Goal: Register for event/course

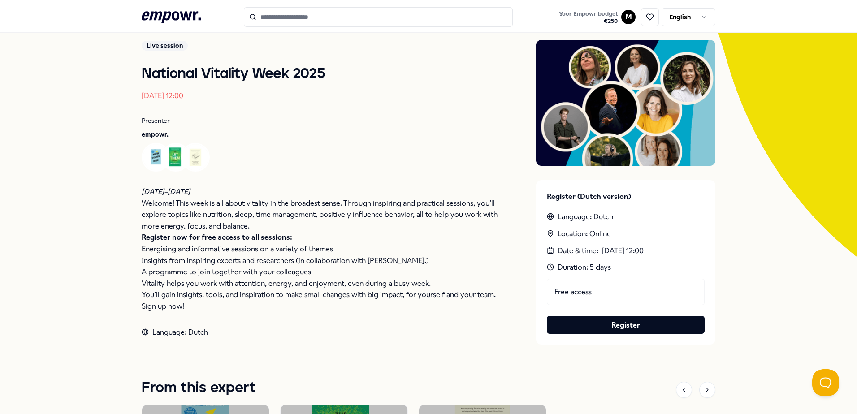
scroll to position [63, 0]
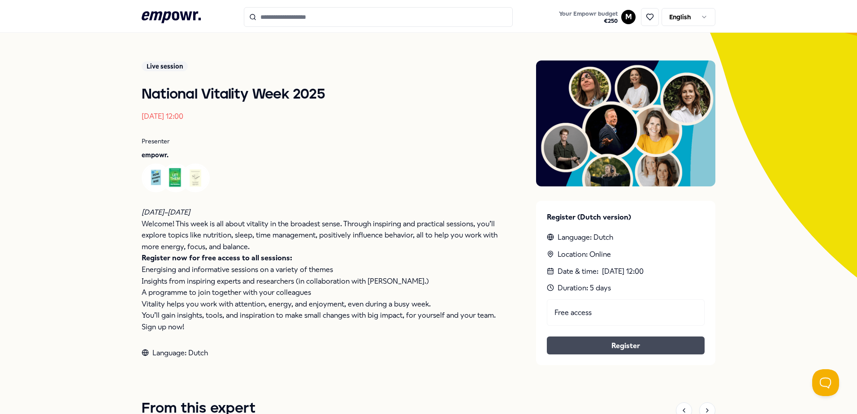
click at [630, 348] on link "Register" at bounding box center [625, 346] width 143 height 12
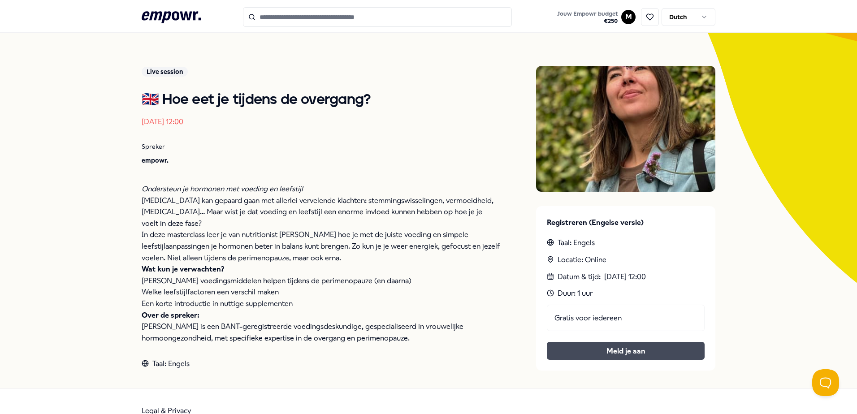
click at [619, 346] on button "Meld je aan" at bounding box center [626, 351] width 158 height 18
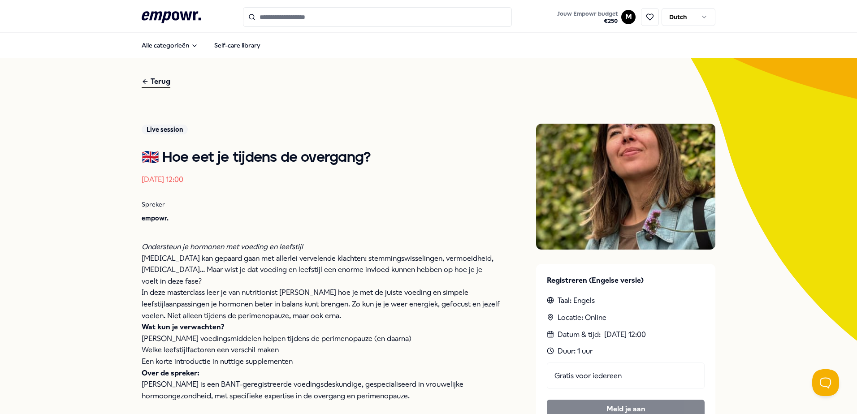
click at [144, 82] on icon at bounding box center [145, 81] width 7 height 11
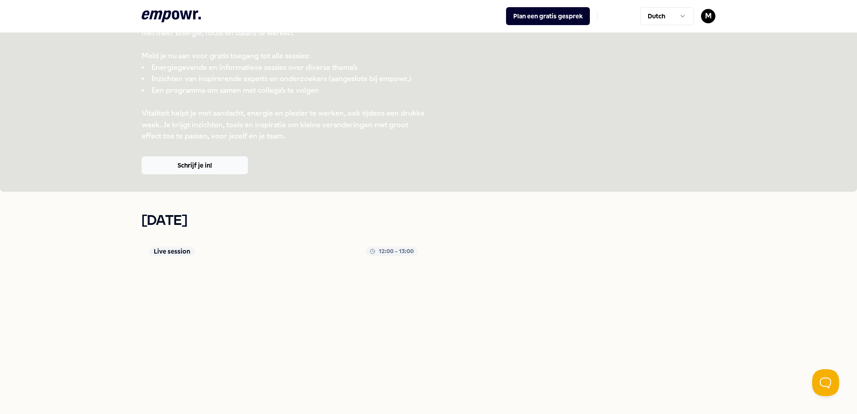
scroll to position [179, 0]
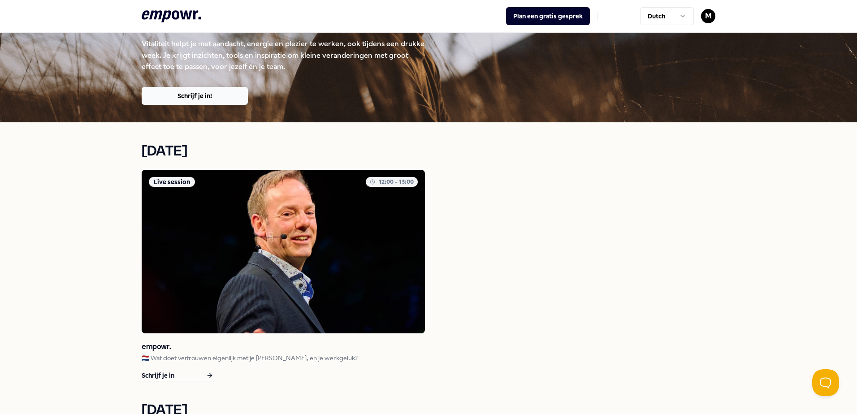
click at [194, 354] on p "🇳🇱 Wat doet vertrouwen eigenlijk met je [PERSON_NAME], en je werkgeluk?" at bounding box center [283, 358] width 283 height 10
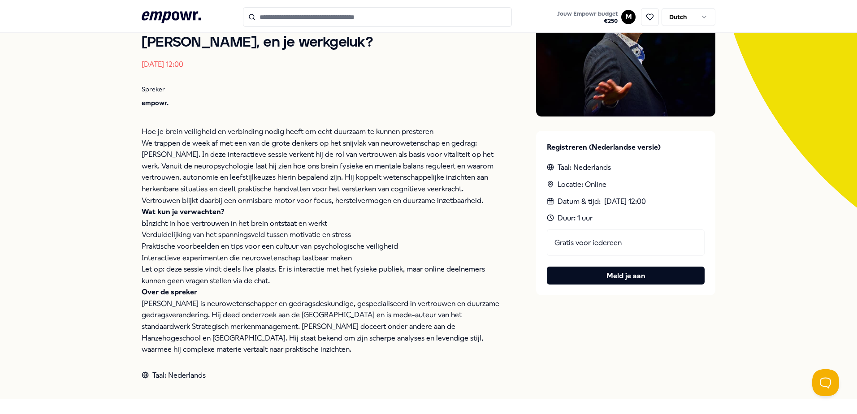
scroll to position [147, 0]
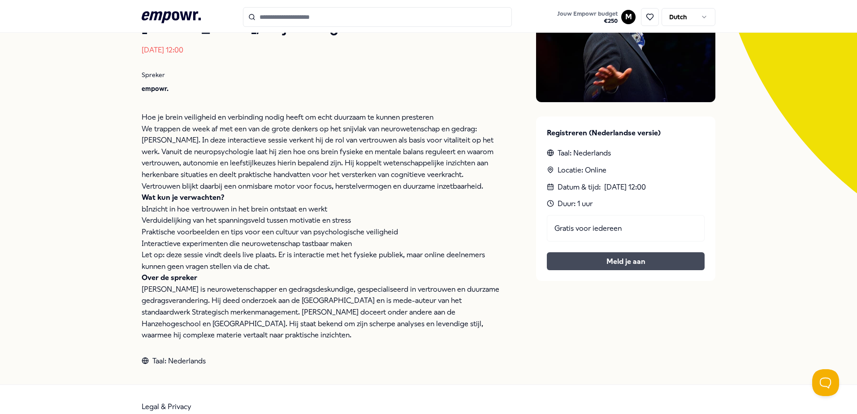
click at [630, 259] on button "Meld je aan" at bounding box center [626, 261] width 158 height 18
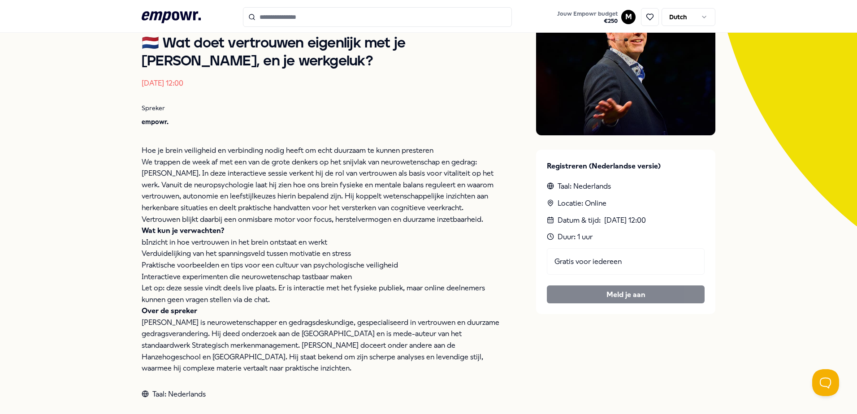
scroll to position [134, 0]
